Goal: Obtain resource: Download file/media

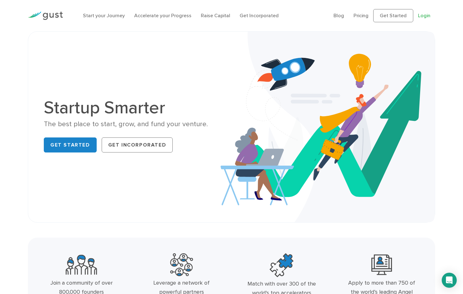
click at [425, 17] on link "Login" at bounding box center [424, 16] width 13 height 6
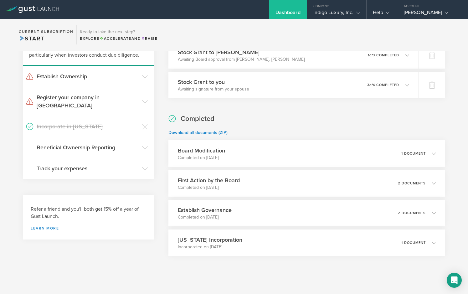
scroll to position [63, 0]
click at [390, 155] on div "Board Modification Completed on Jul 22, 2025 1 document" at bounding box center [307, 153] width 282 height 27
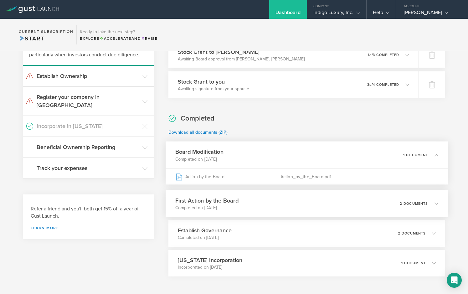
click at [392, 204] on div "First Action by the Board Completed on Jun 30, 2025 2 documents" at bounding box center [307, 203] width 282 height 27
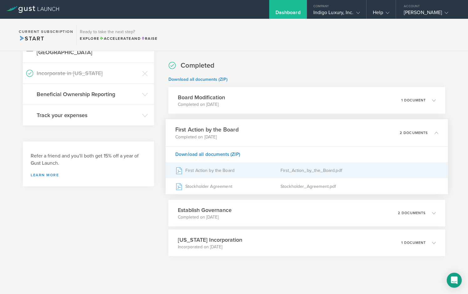
scroll to position [122, 0]
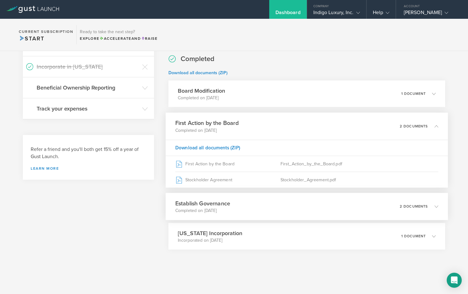
click at [319, 214] on div "Establish Governance Completed on Jun 30, 2025 2 documents" at bounding box center [307, 206] width 282 height 27
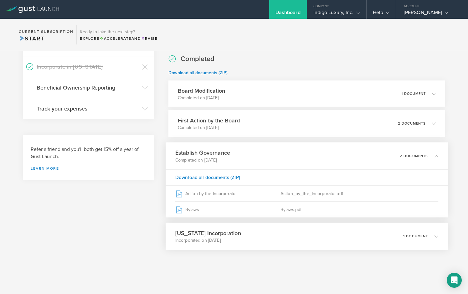
click at [313, 235] on div "Delaware Incorporation Incorporated on Jun 26, 2025 1 document" at bounding box center [307, 236] width 282 height 27
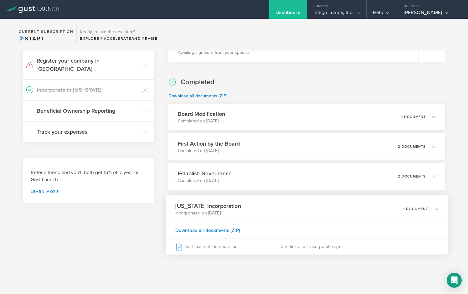
scroll to position [103, 0]
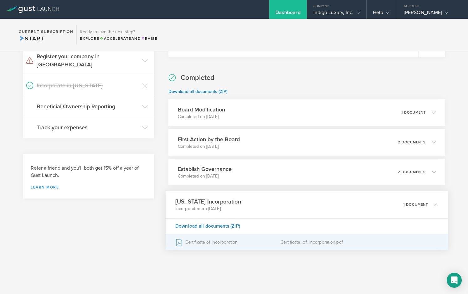
click at [179, 239] on icon at bounding box center [178, 242] width 5 height 7
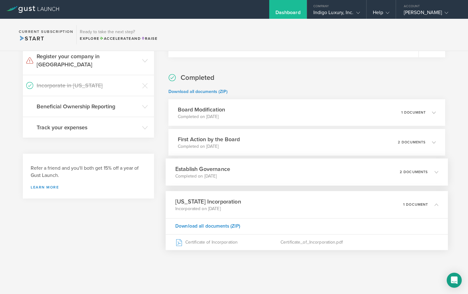
click at [354, 181] on div "Establish Governance Completed on Jun 30, 2025 2 documents" at bounding box center [307, 171] width 282 height 27
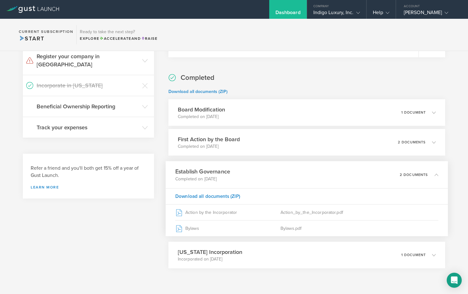
scroll to position [122, 0]
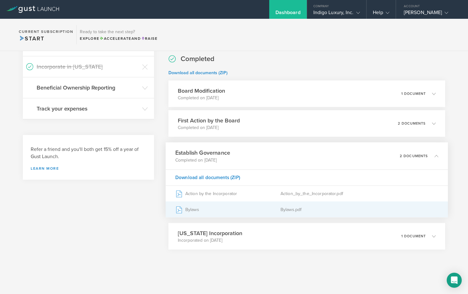
click at [242, 211] on div "Bylaws" at bounding box center [227, 210] width 105 height 16
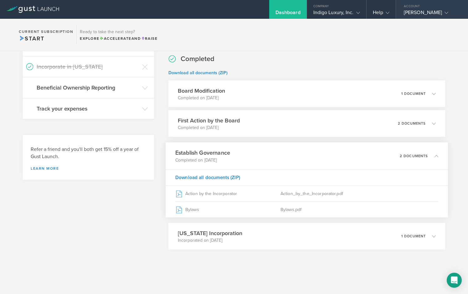
click at [415, 15] on div "LORI HENRY" at bounding box center [430, 13] width 53 height 9
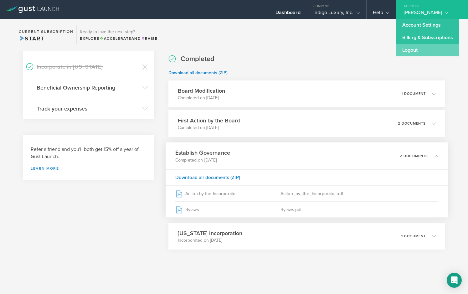
click at [421, 49] on link "Logout" at bounding box center [427, 50] width 63 height 13
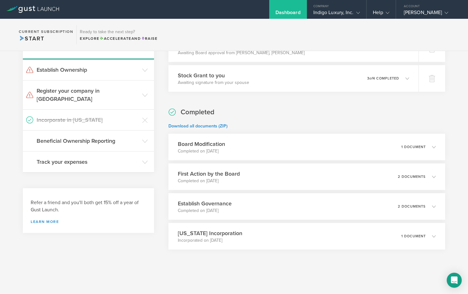
scroll to position [69, 0]
